Goal: Task Accomplishment & Management: Use online tool/utility

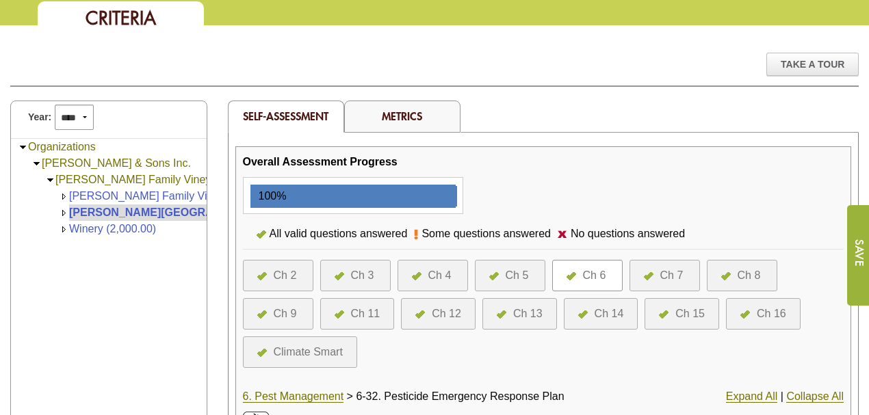
scroll to position [91, 0]
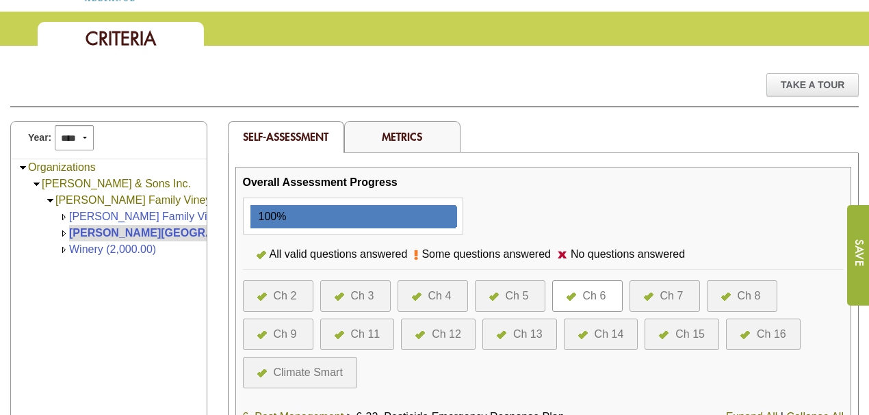
click at [549, 183] on div "Overall Assessment Progress" at bounding box center [543, 182] width 601 height 16
click at [283, 331] on div "Ch 9" at bounding box center [285, 334] width 23 height 16
click at [285, 328] on div "Ch 9" at bounding box center [285, 334] width 23 height 16
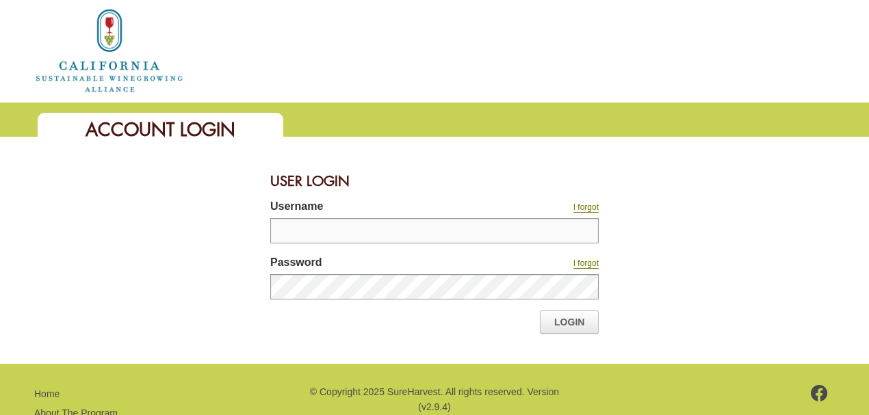
type input "**********"
click at [566, 320] on link "Login" at bounding box center [569, 322] width 59 height 23
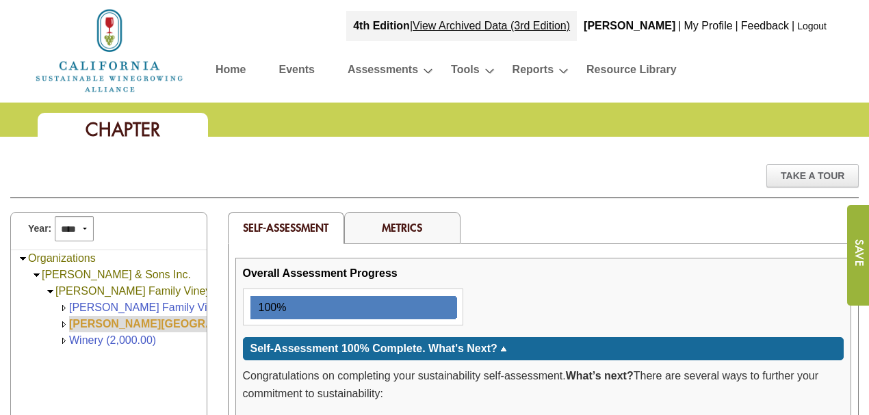
click at [101, 320] on link "[PERSON_NAME][GEOGRAPHIC_DATA] (168.00)" at bounding box center [195, 324] width 252 height 12
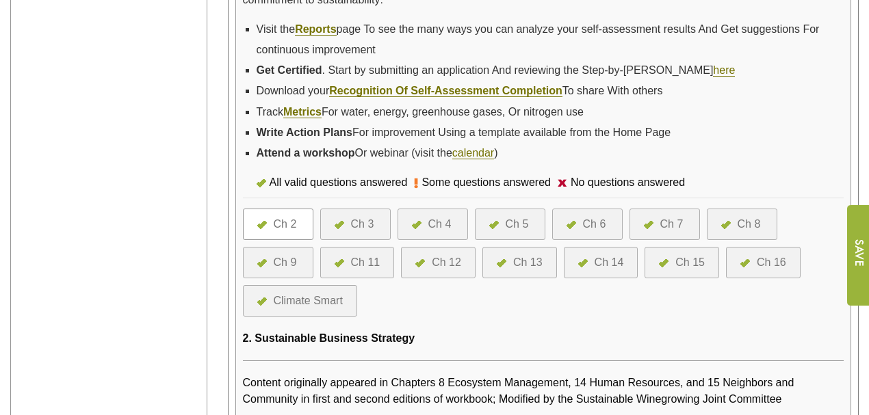
scroll to position [410, 0]
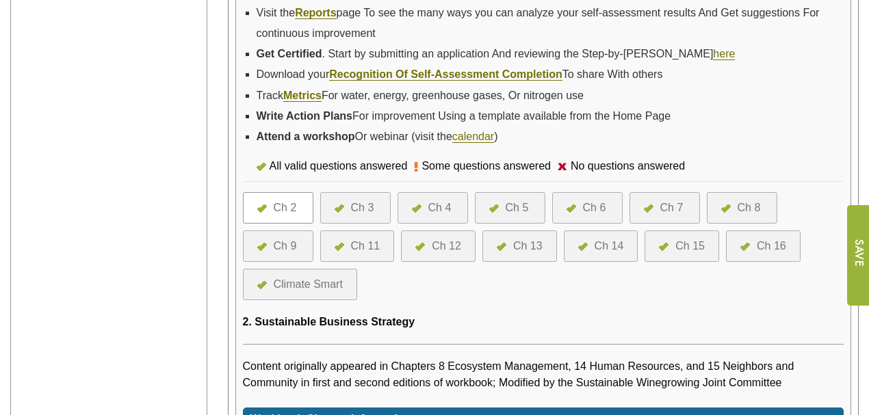
click at [285, 238] on div "Ch 9" at bounding box center [285, 246] width 23 height 16
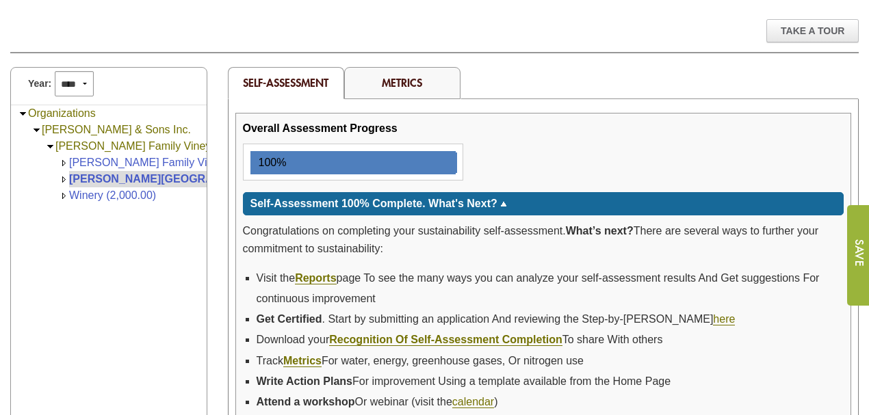
scroll to position [291, 0]
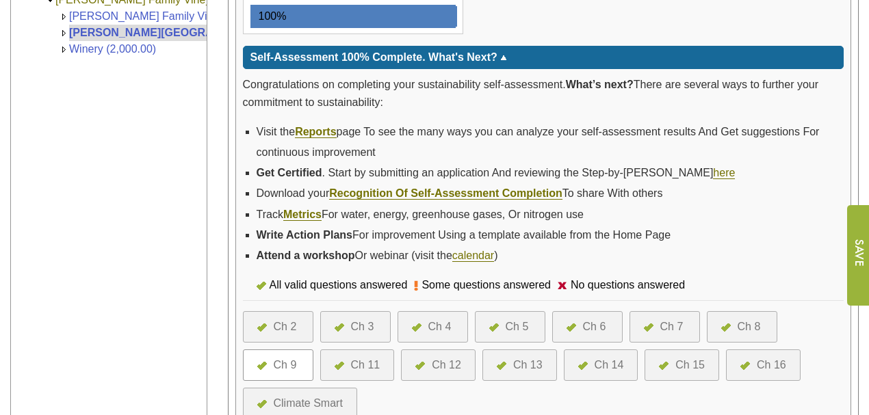
click at [346, 363] on div at bounding box center [343, 365] width 16 height 16
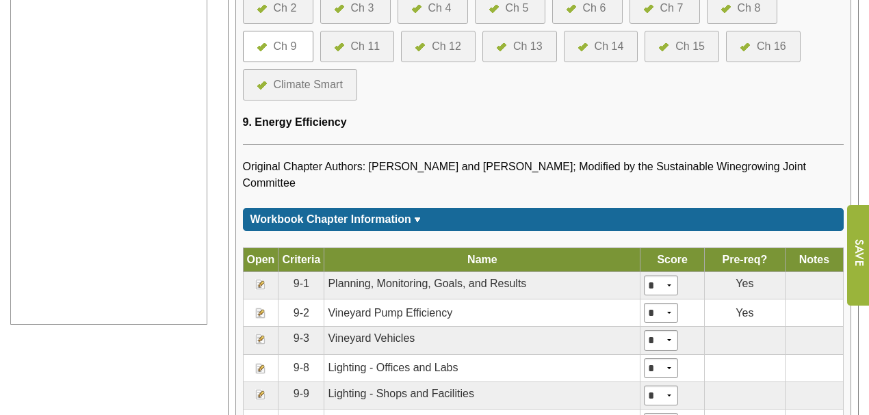
scroll to position [611, 0]
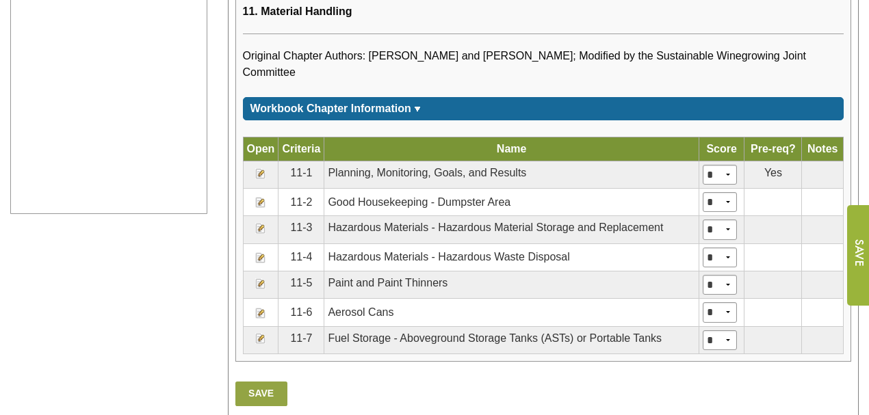
scroll to position [729, 0]
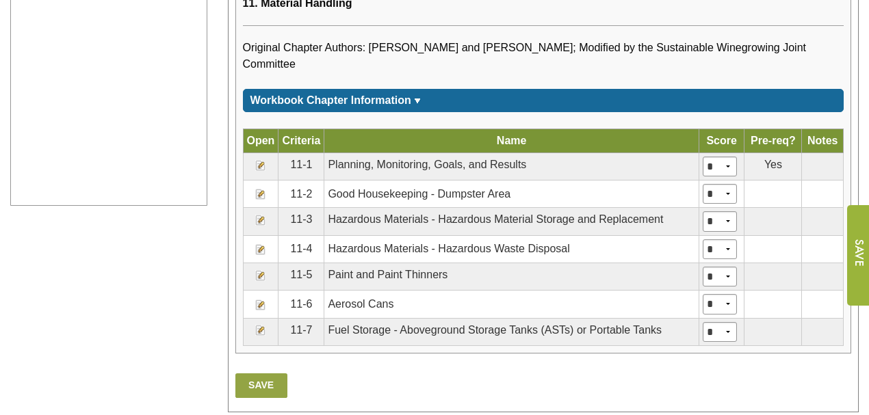
click at [261, 215] on img at bounding box center [260, 220] width 11 height 11
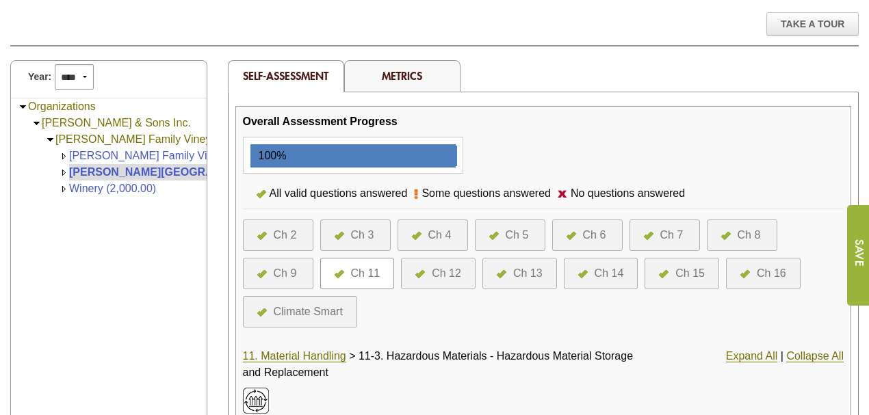
scroll to position [137, 0]
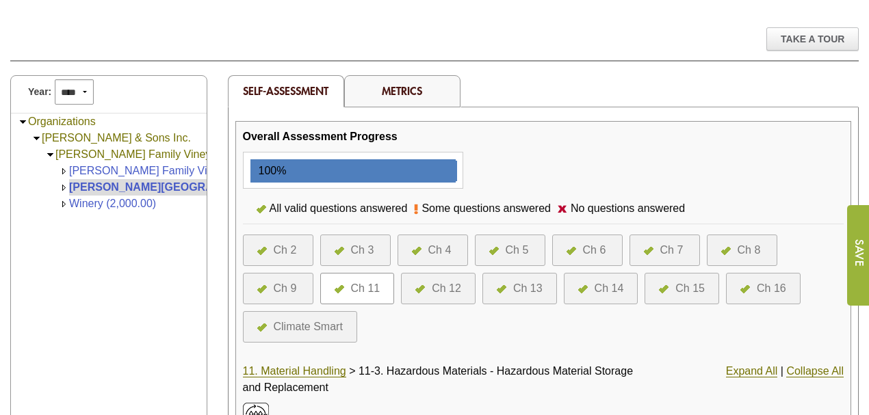
click at [360, 287] on div "Ch 11" at bounding box center [365, 288] width 29 height 16
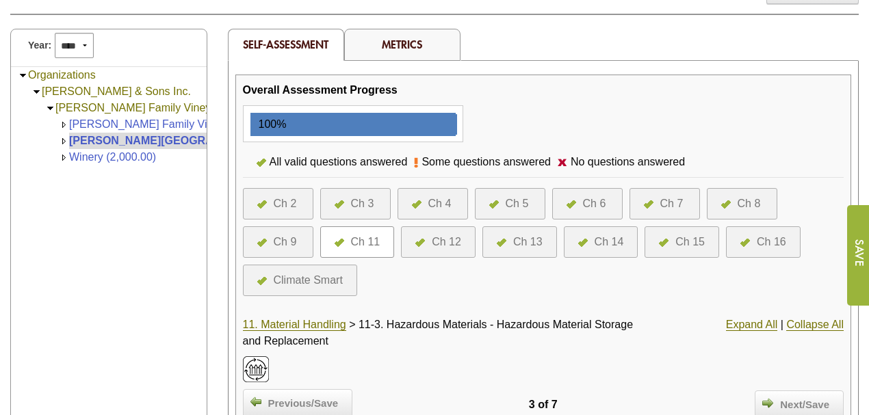
scroll to position [182, 0]
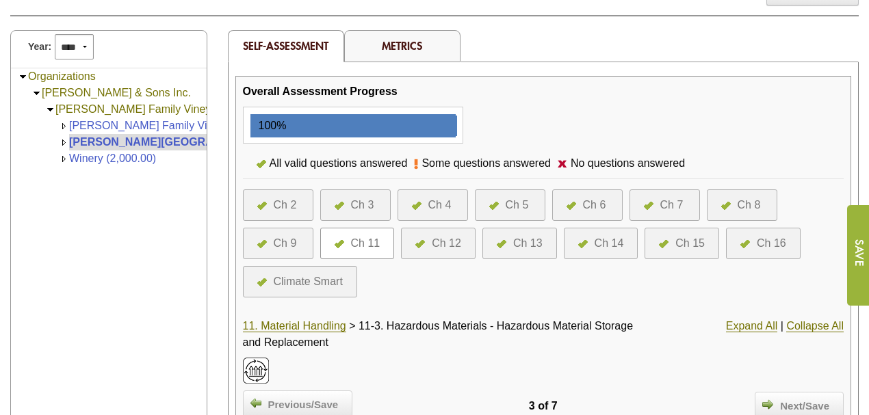
click at [365, 239] on div "Ch 11" at bounding box center [365, 243] width 29 height 16
click at [436, 238] on div "Ch 12" at bounding box center [446, 243] width 29 height 16
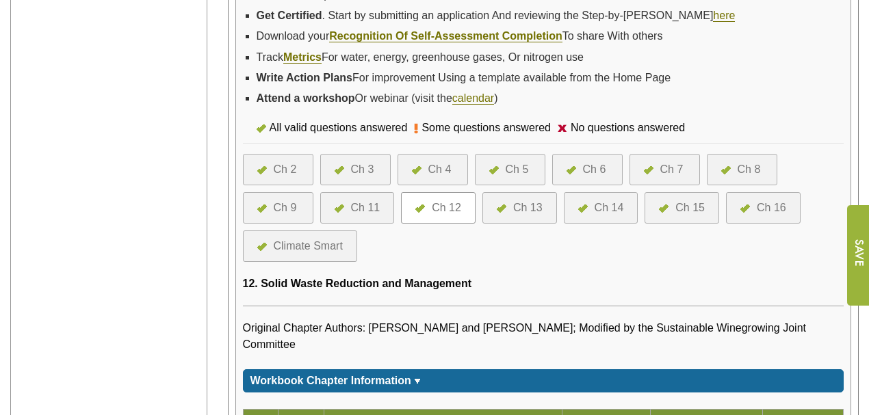
scroll to position [456, 0]
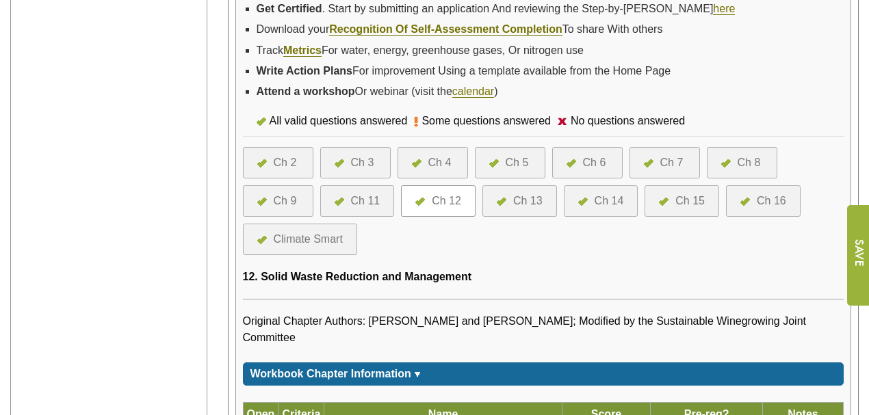
click at [345, 196] on div at bounding box center [343, 201] width 16 height 16
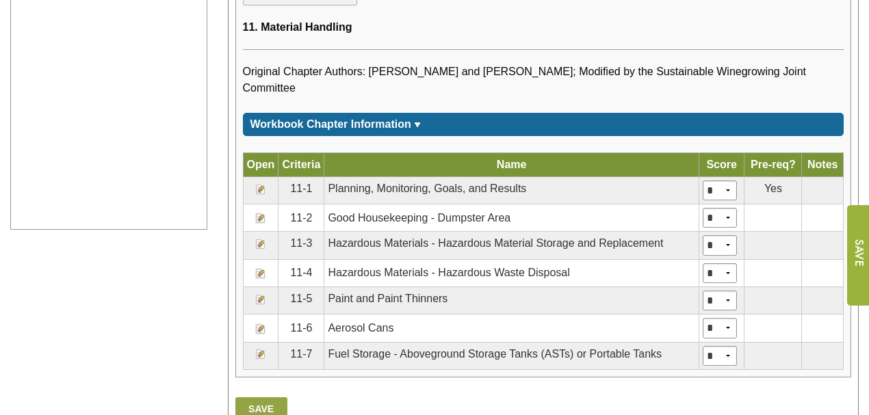
scroll to position [729, 0]
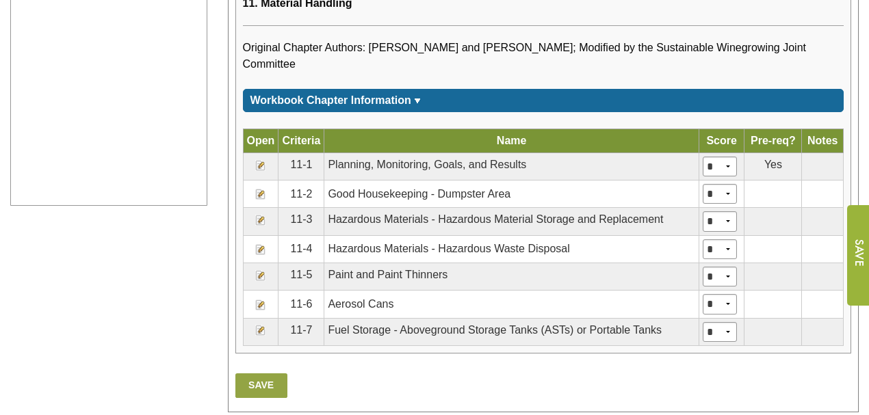
click at [256, 325] on img at bounding box center [260, 330] width 11 height 11
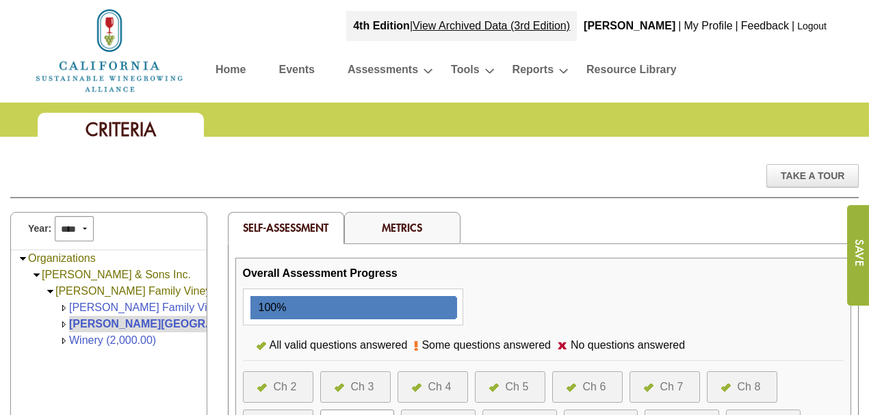
click at [233, 67] on link "Home" at bounding box center [230, 72] width 30 height 24
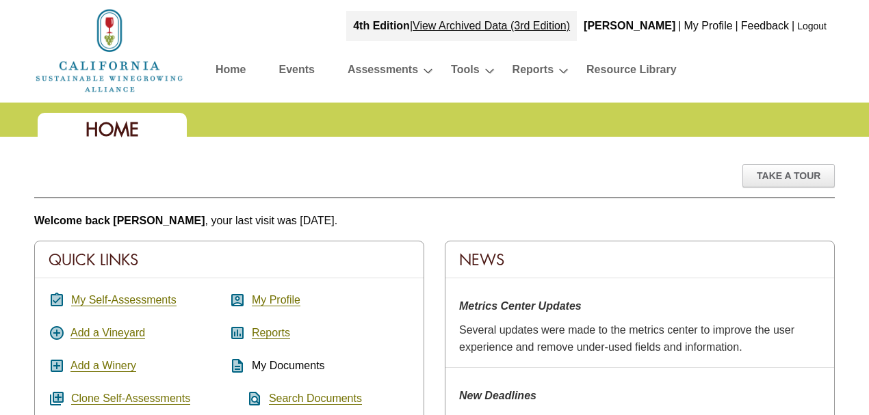
click at [234, 67] on link "Home" at bounding box center [230, 72] width 30 height 24
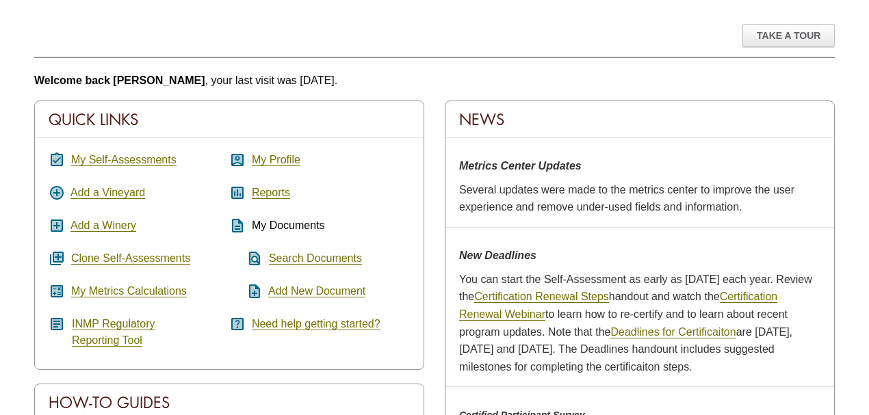
scroll to position [179, 0]
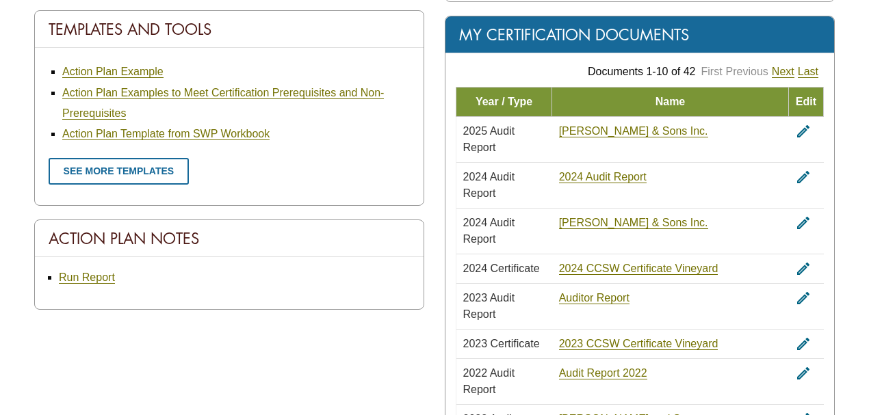
scroll to position [912, 0]
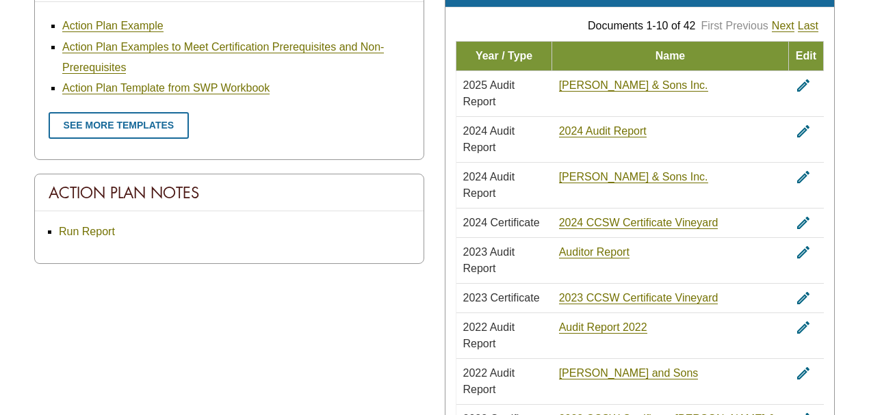
click at [91, 226] on link "Run Report" at bounding box center [87, 232] width 56 height 12
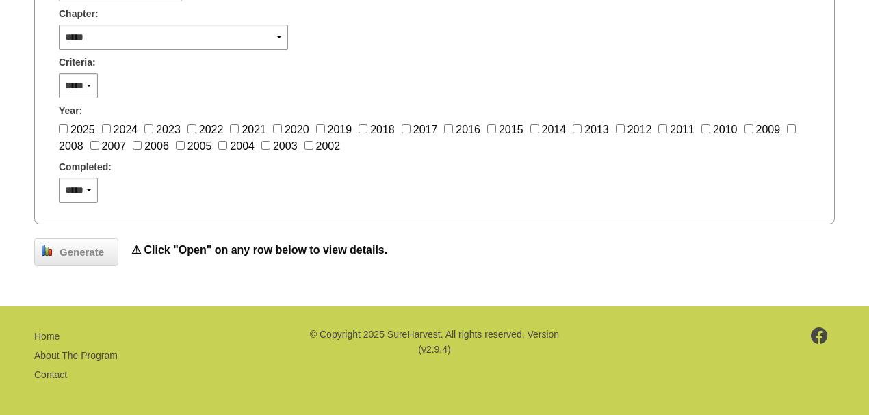
scroll to position [510, 0]
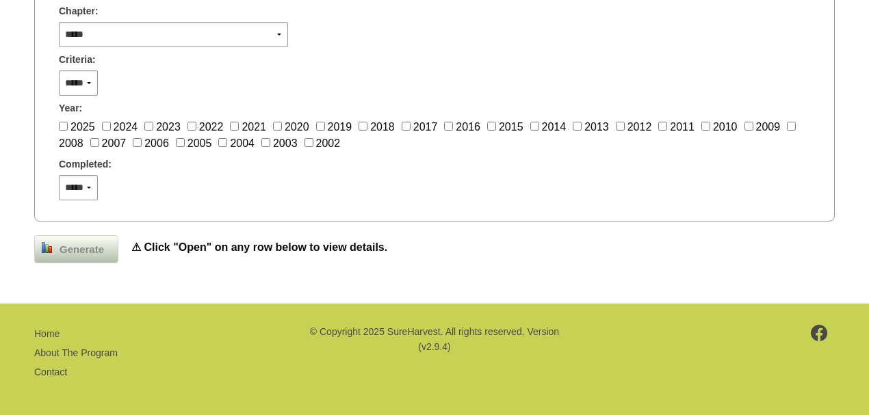
click at [75, 248] on span "Generate" at bounding box center [82, 250] width 58 height 16
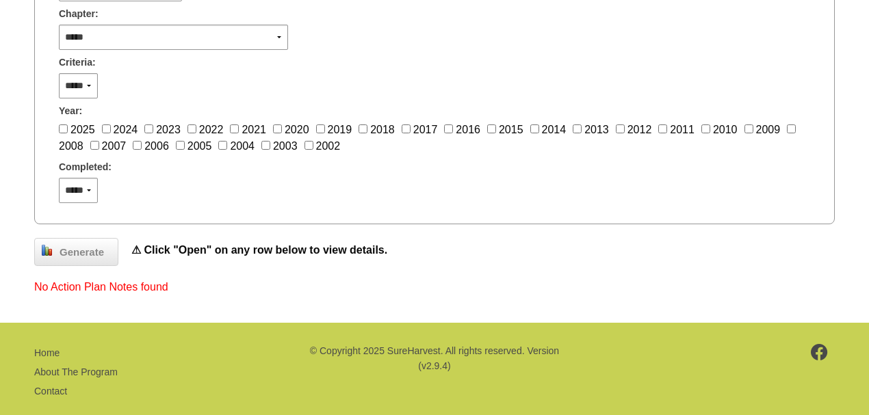
scroll to position [527, 0]
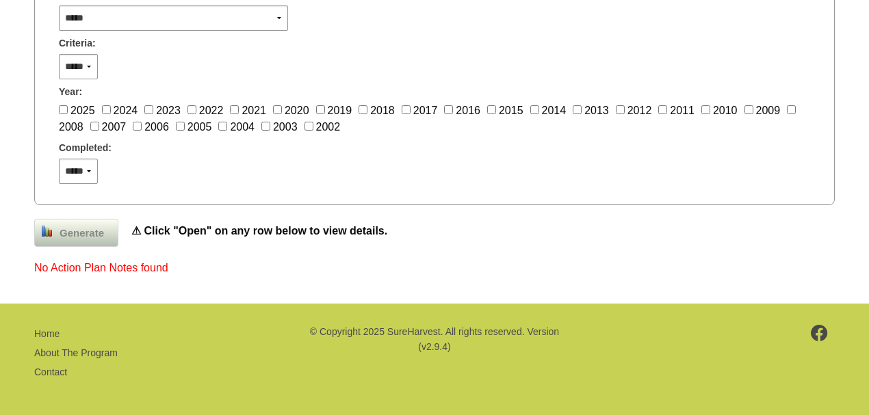
click at [72, 233] on span "Generate" at bounding box center [82, 234] width 58 height 16
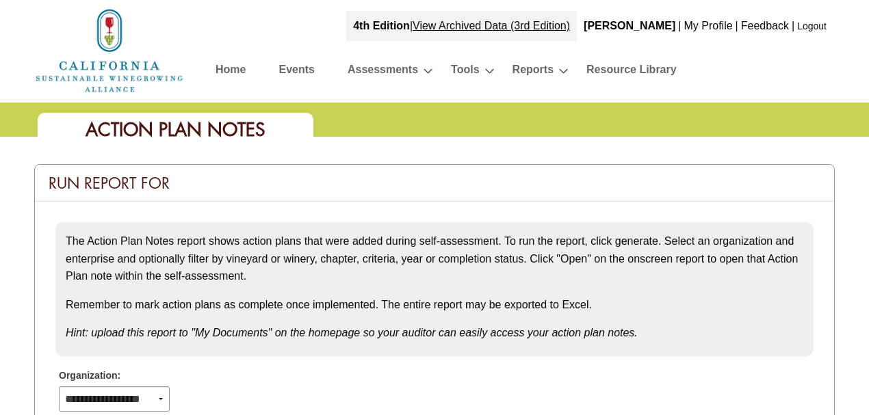
scroll to position [527, 0]
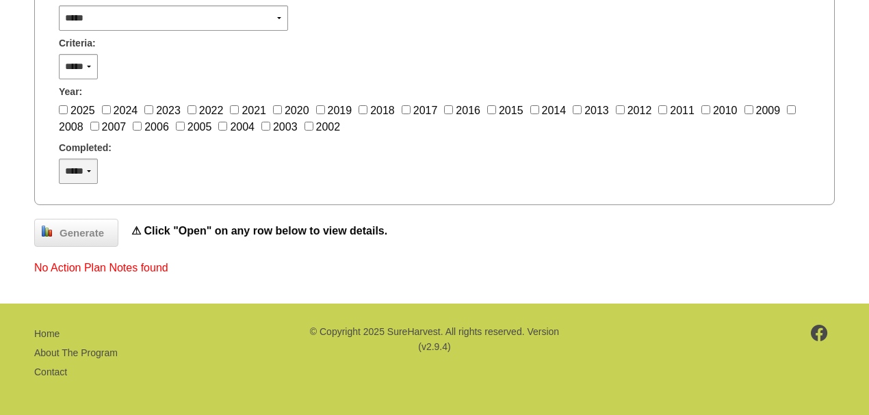
click at [90, 168] on select "***** *** **" at bounding box center [78, 171] width 39 height 25
select select "*"
click at [59, 159] on select "***** *** **" at bounding box center [78, 171] width 39 height 25
click at [77, 232] on span "Generate" at bounding box center [82, 234] width 58 height 16
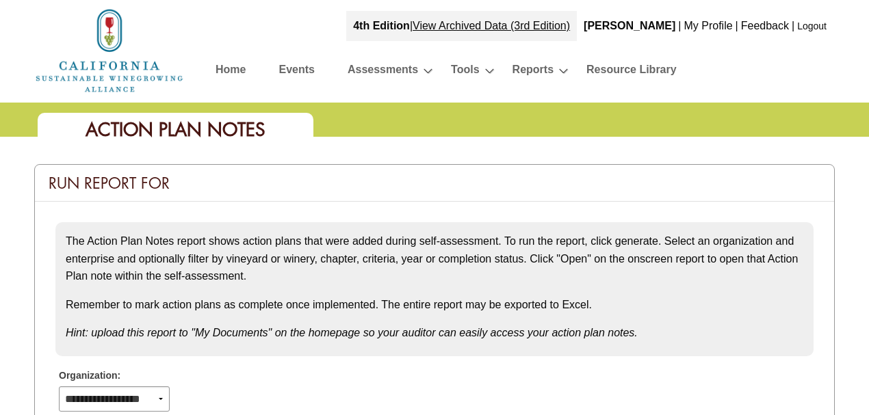
click at [227, 67] on link "Home" at bounding box center [230, 72] width 30 height 24
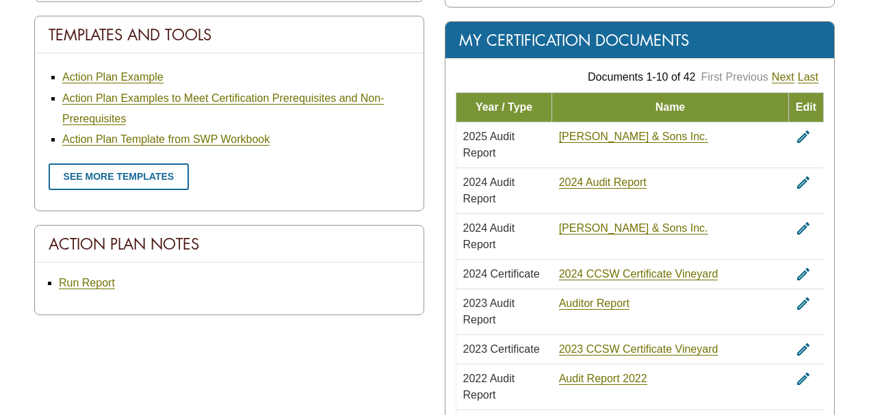
scroll to position [866, 0]
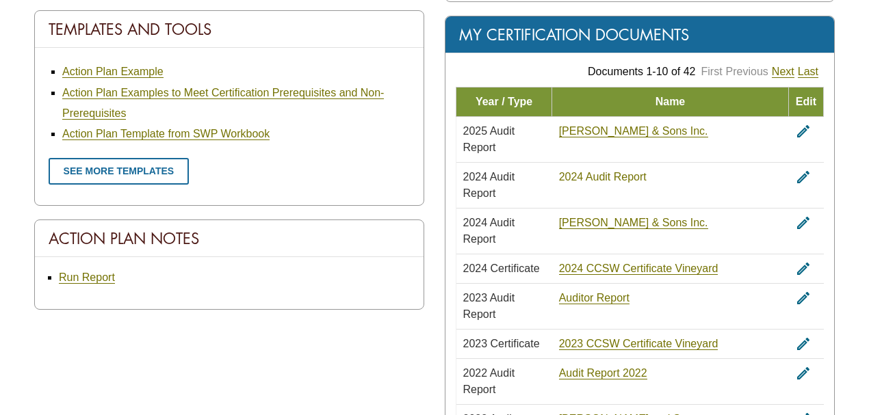
click at [604, 171] on link "2024 Audit Report" at bounding box center [603, 177] width 88 height 12
